Goal: Information Seeking & Learning: Understand process/instructions

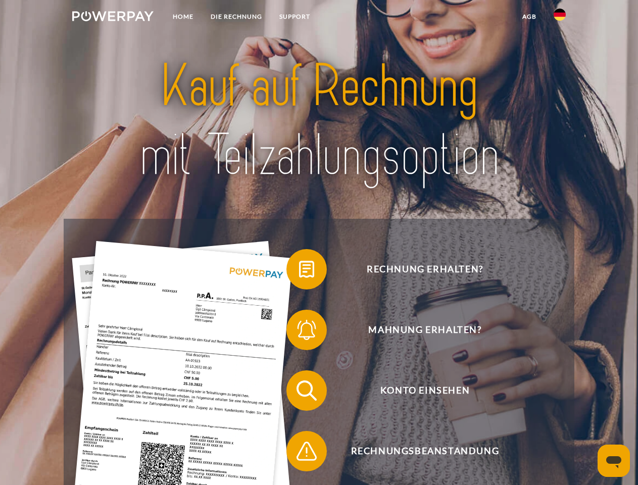
click at [113, 18] on img at bounding box center [112, 16] width 81 height 10
click at [559, 18] on img at bounding box center [559, 15] width 12 height 12
click at [529, 17] on link "agb" at bounding box center [529, 17] width 31 height 18
click at [299, 271] on span at bounding box center [291, 269] width 50 height 50
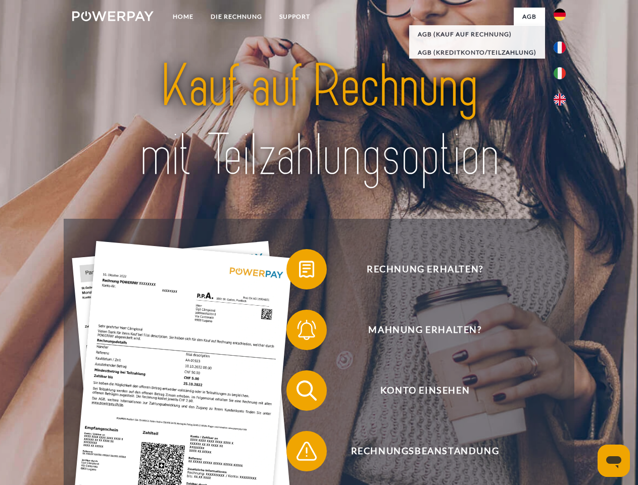
click at [299, 332] on span at bounding box center [291, 329] width 50 height 50
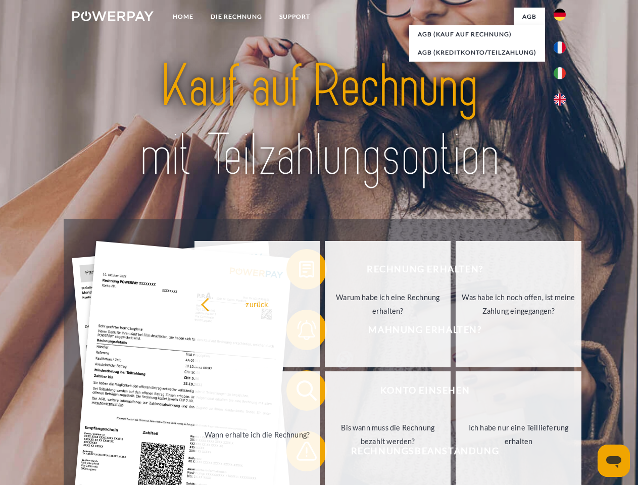
click at [325, 392] on link "Bis wann muss die Rechnung bezahlt werden?" at bounding box center [388, 434] width 126 height 126
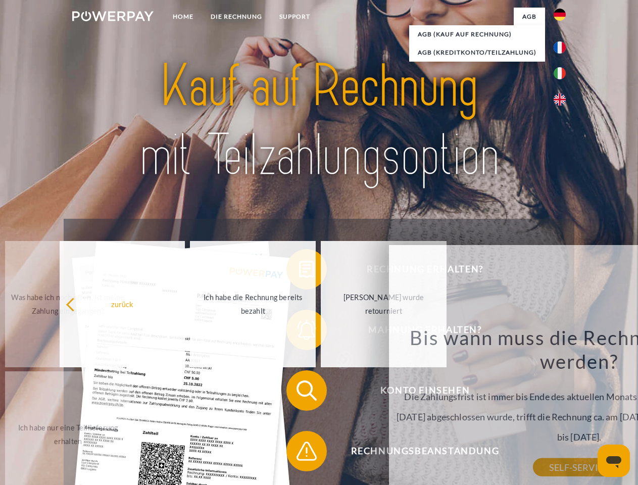
click at [299, 453] on span at bounding box center [291, 451] width 50 height 50
click at [613, 461] on icon "Messaging-Fenster öffnen" at bounding box center [613, 462] width 15 height 12
